Goal: Task Accomplishment & Management: Use online tool/utility

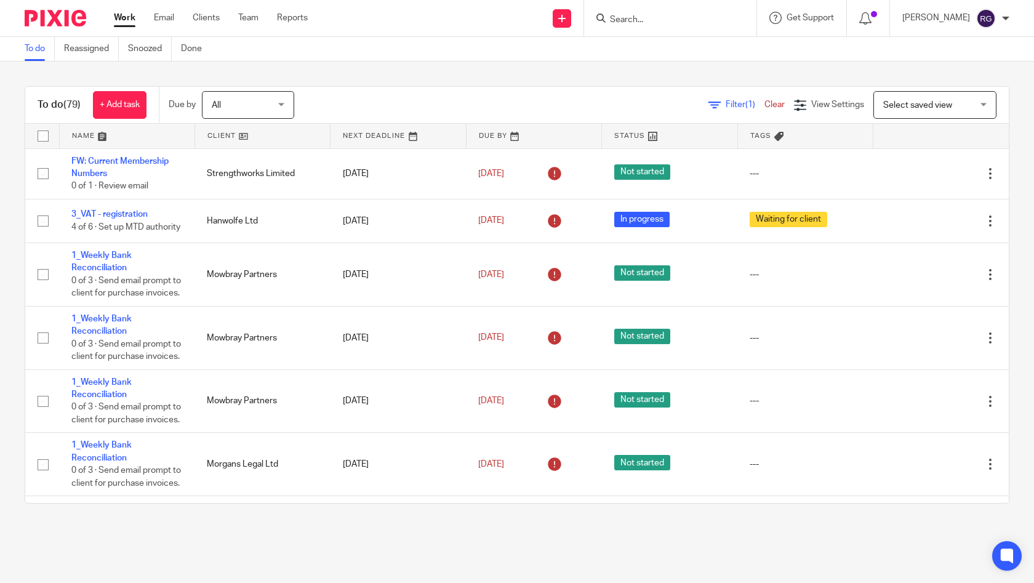
click at [629, 20] on input "Search" at bounding box center [663, 20] width 111 height 11
click at [625, 19] on input "Search" at bounding box center [663, 20] width 111 height 11
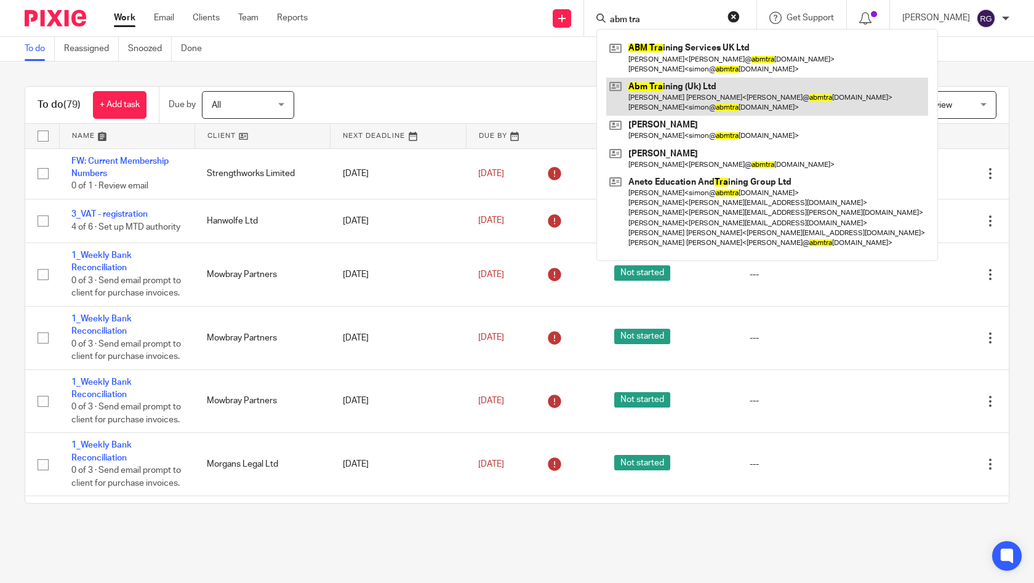
type input "abm tra"
click at [713, 88] on link at bounding box center [767, 97] width 322 height 38
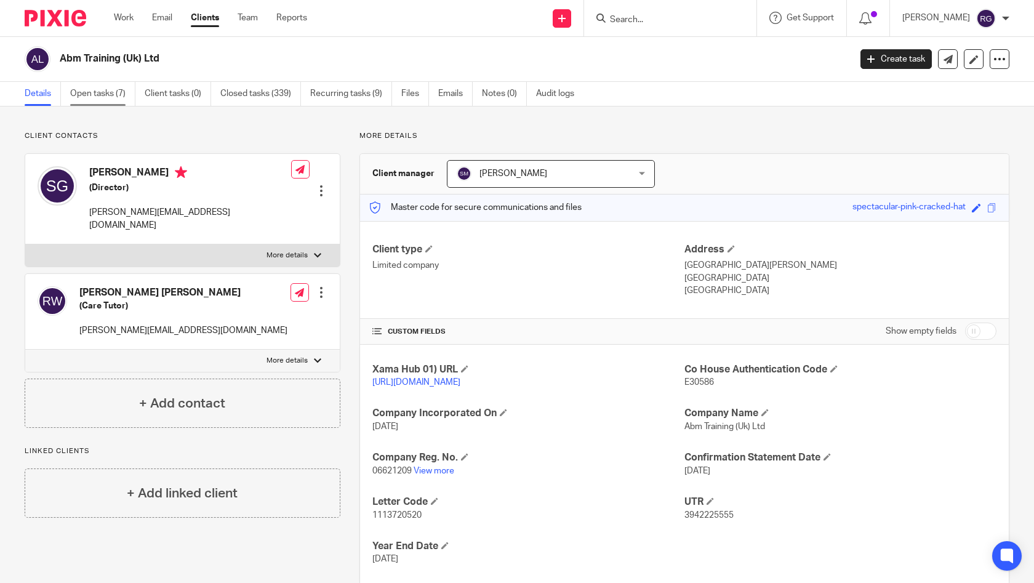
click at [108, 95] on link "Open tasks (7)" at bounding box center [102, 94] width 65 height 24
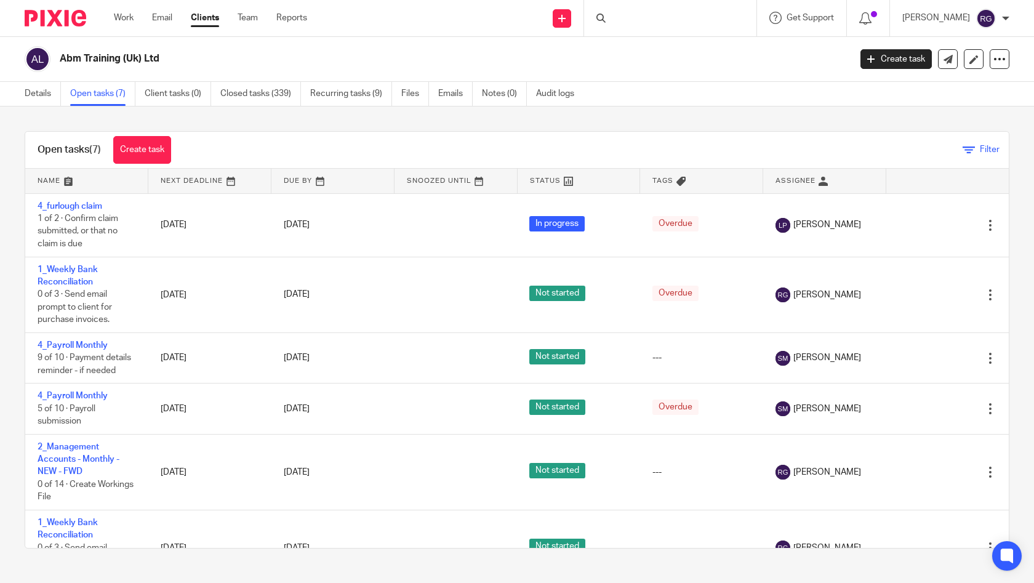
click at [962, 146] on link "Filter" at bounding box center [980, 149] width 37 height 9
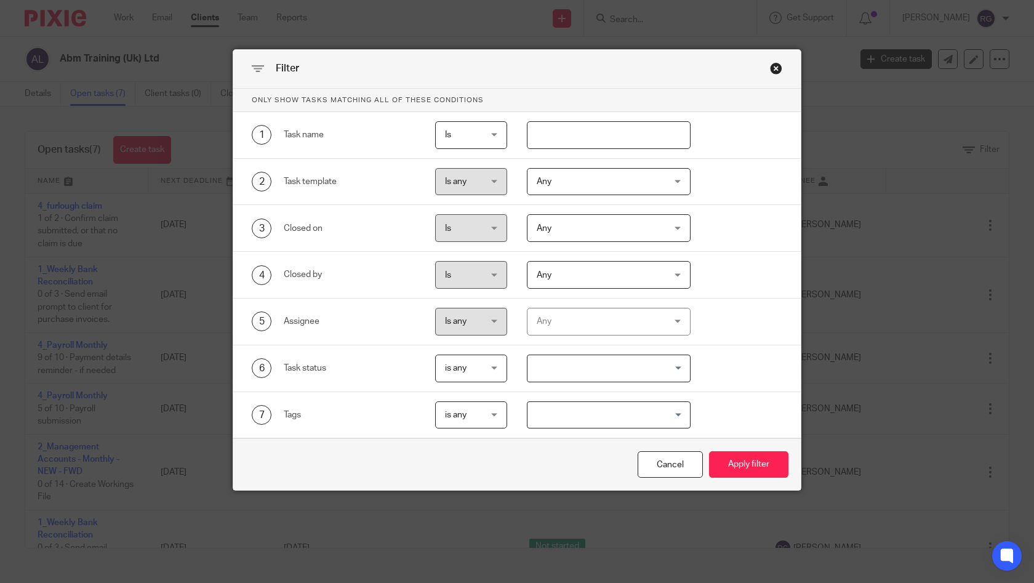
click at [640, 329] on div "Any" at bounding box center [598, 321] width 123 height 26
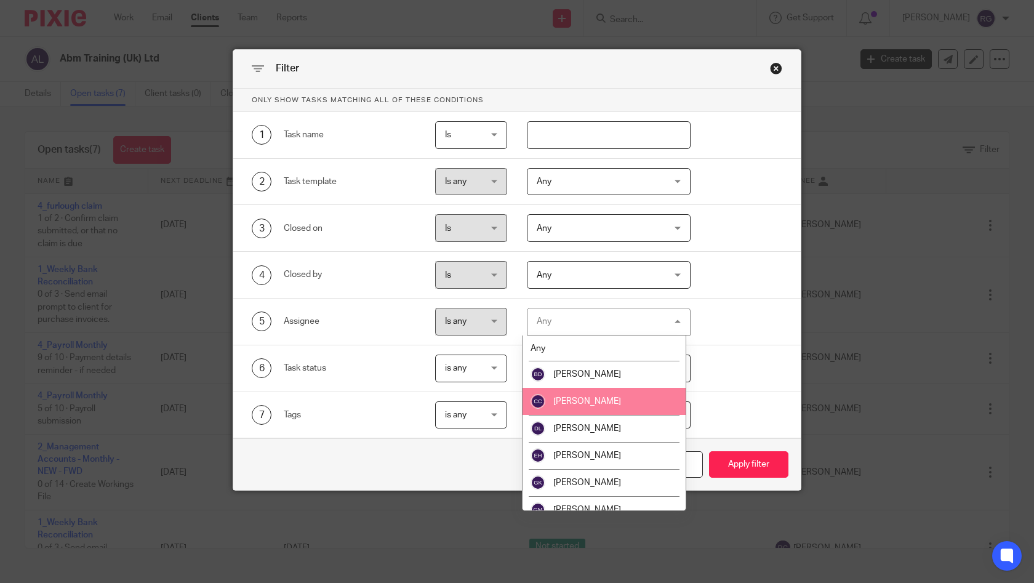
scroll to position [229, 0]
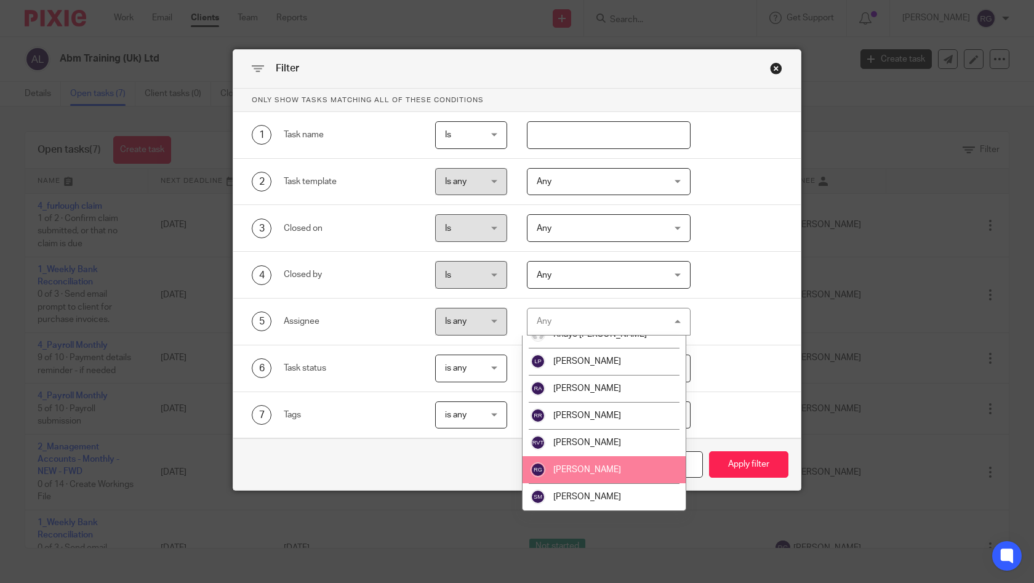
click at [613, 473] on span "[PERSON_NAME]" at bounding box center [587, 469] width 68 height 9
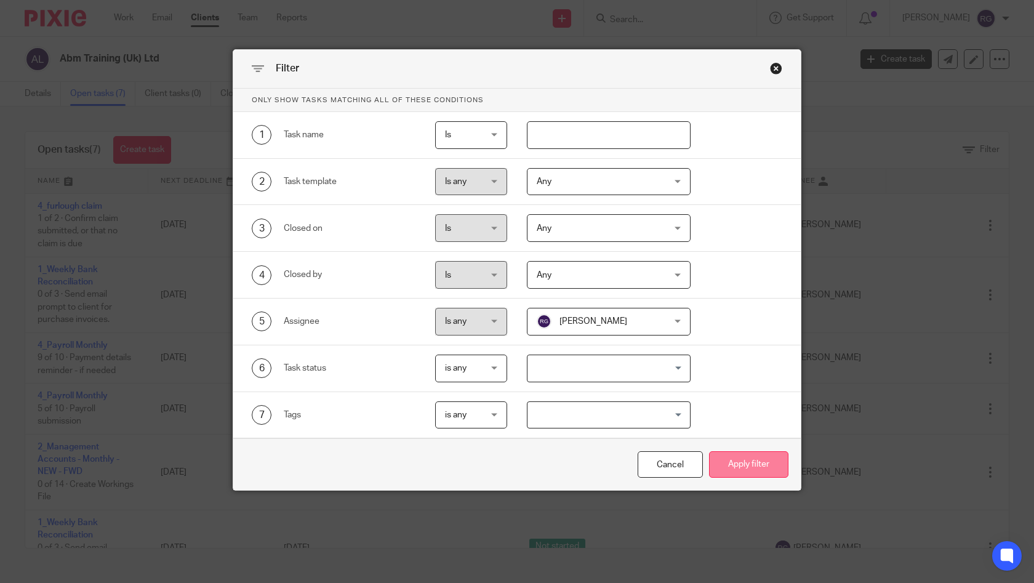
click at [757, 470] on button "Apply filter" at bounding box center [748, 464] width 79 height 26
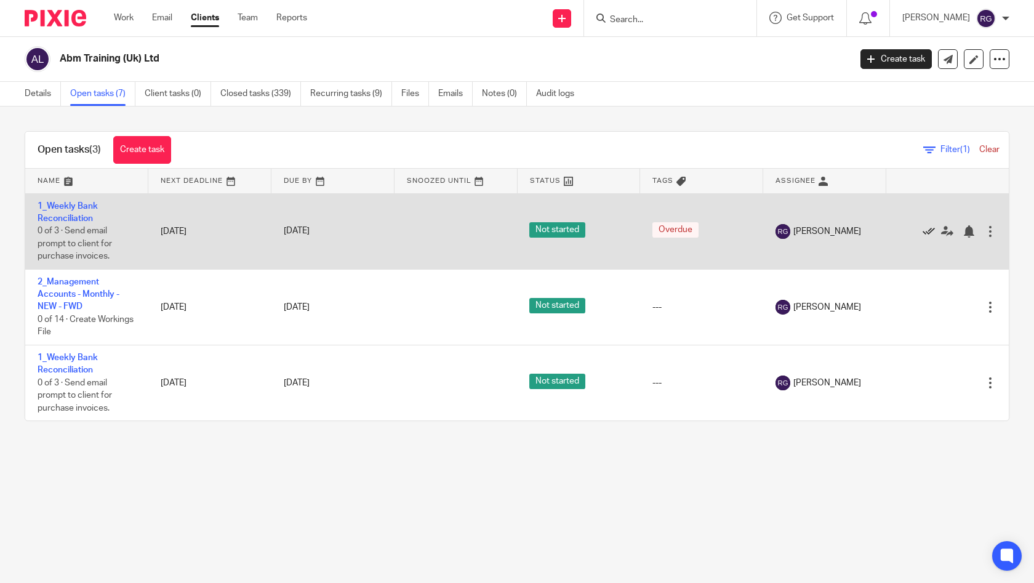
click at [922, 233] on icon at bounding box center [928, 231] width 12 height 12
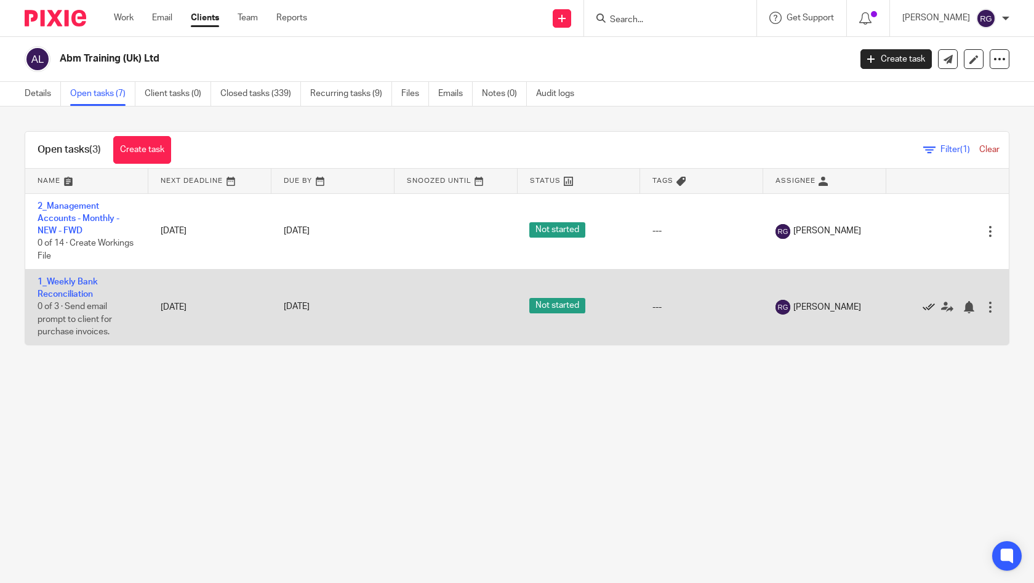
click at [922, 309] on icon at bounding box center [928, 307] width 12 height 12
